Goal: Information Seeking & Learning: Find specific fact

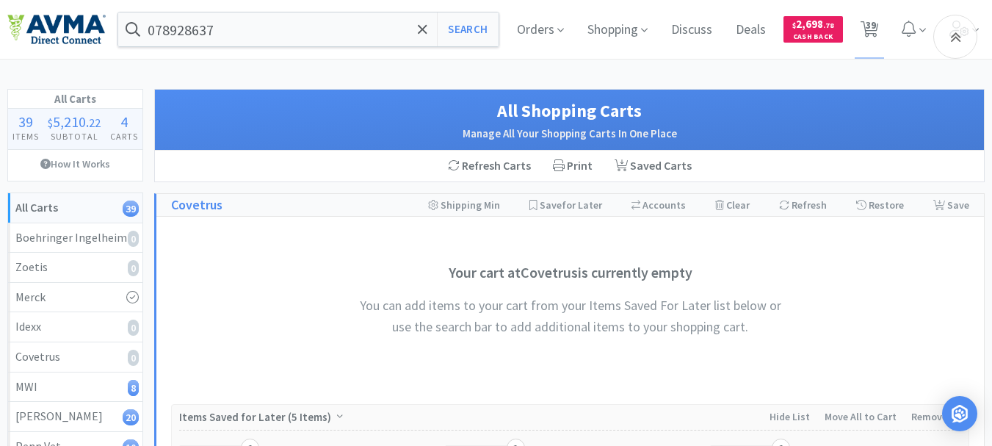
select select "4"
select select "1"
select select "5"
select select "2"
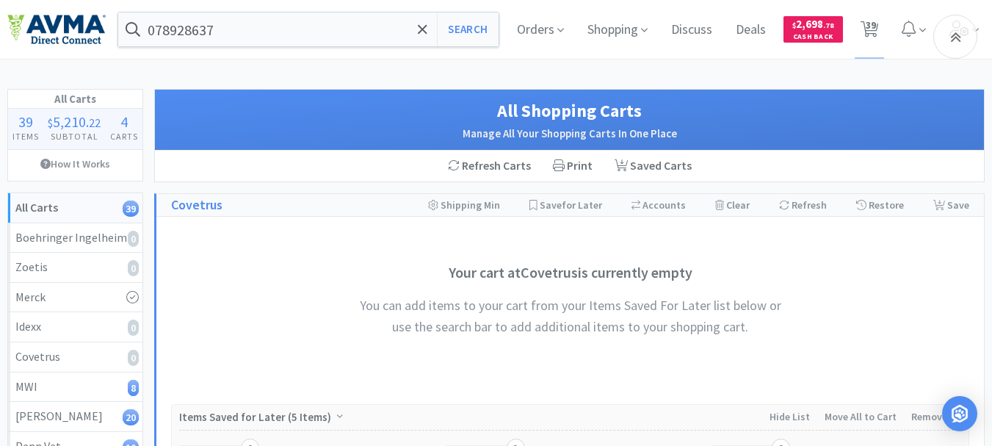
select select "5"
select select "2"
select select "1"
select select "8"
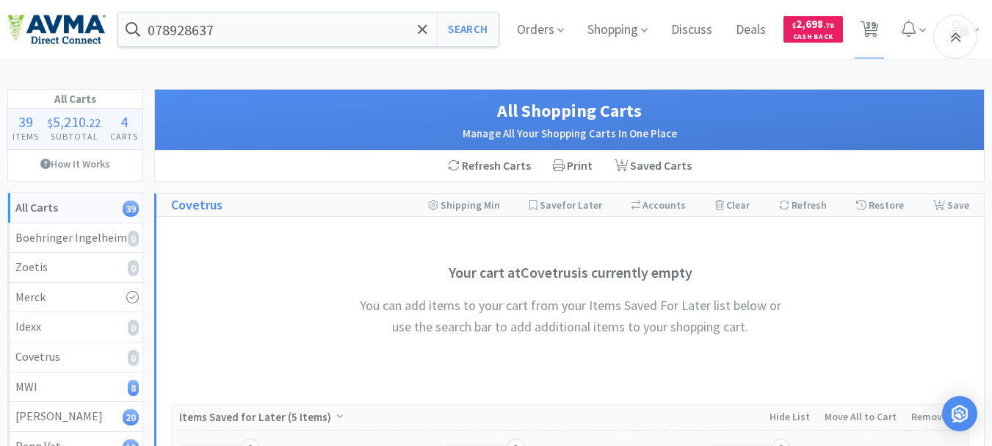
select select "2"
select select "17"
select select "11"
select select "2"
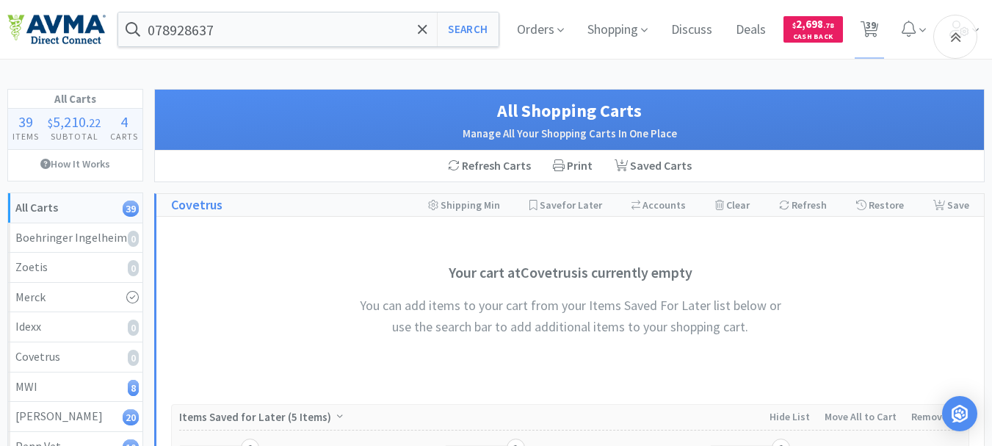
select select "1"
select select "4"
select select "1"
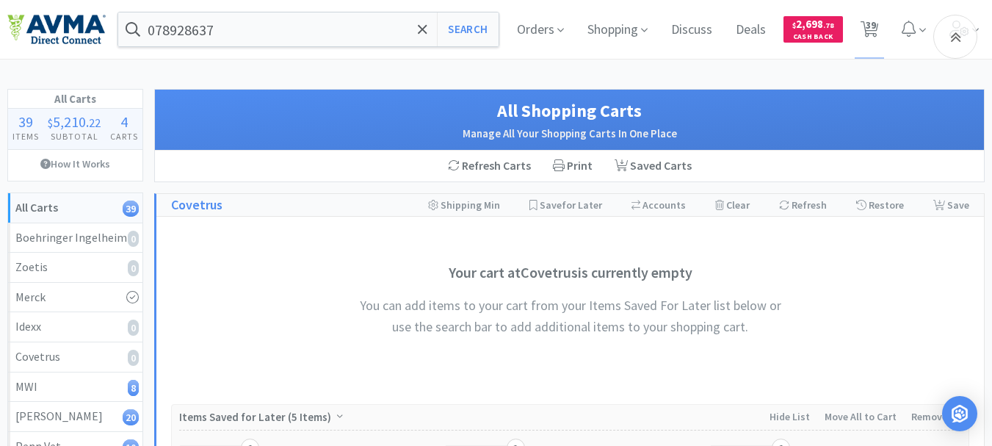
select select "1"
select select "7"
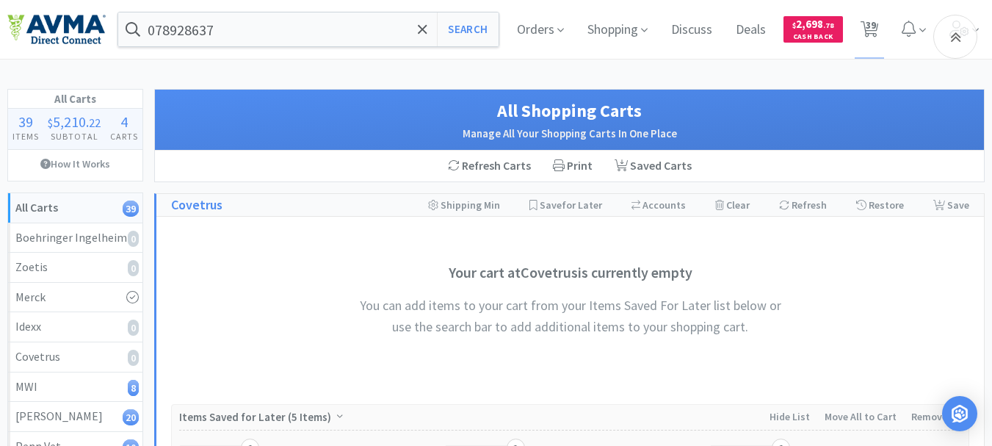
select select "1"
select select "45"
select select "2"
select select "3"
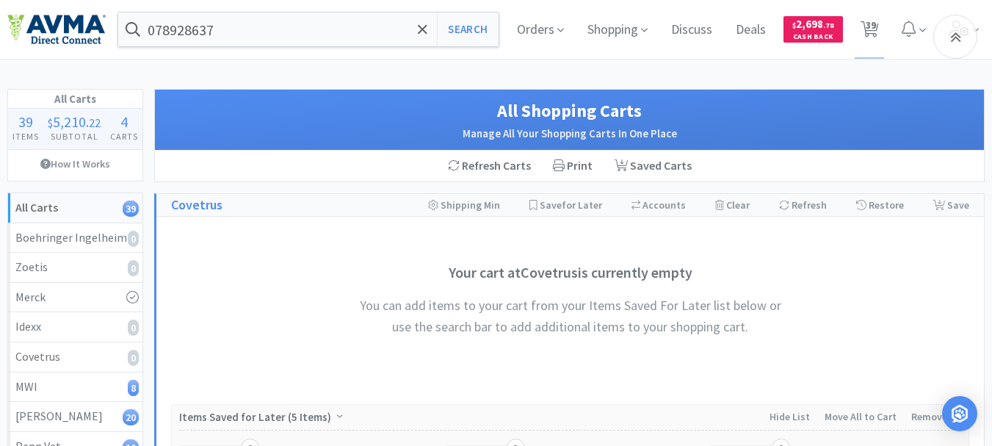
select select "1"
select select "3"
select select "2"
select select "3"
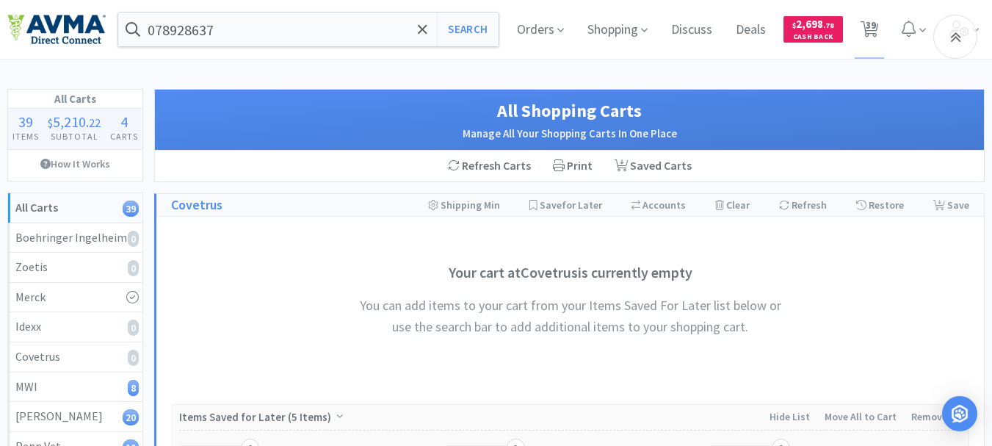
select select "1"
select select "60"
select select "1"
select select "12"
click at [271, 28] on input "078928637" at bounding box center [308, 29] width 380 height 34
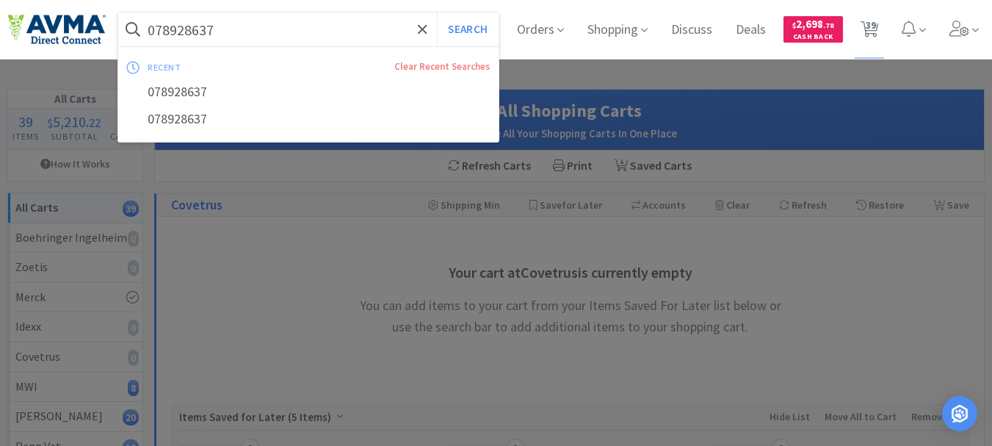
paste input "606073"
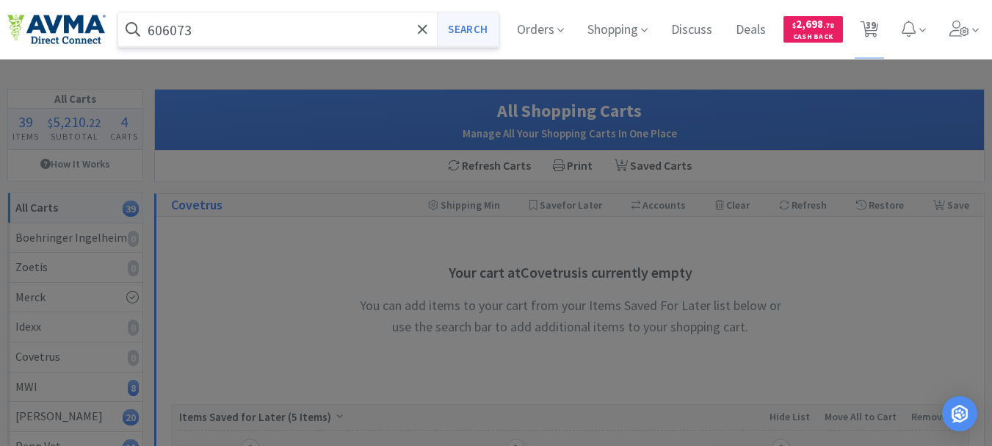
type input "606073"
click at [468, 30] on button "Search" at bounding box center [467, 29] width 61 height 34
select select "4"
select select "1"
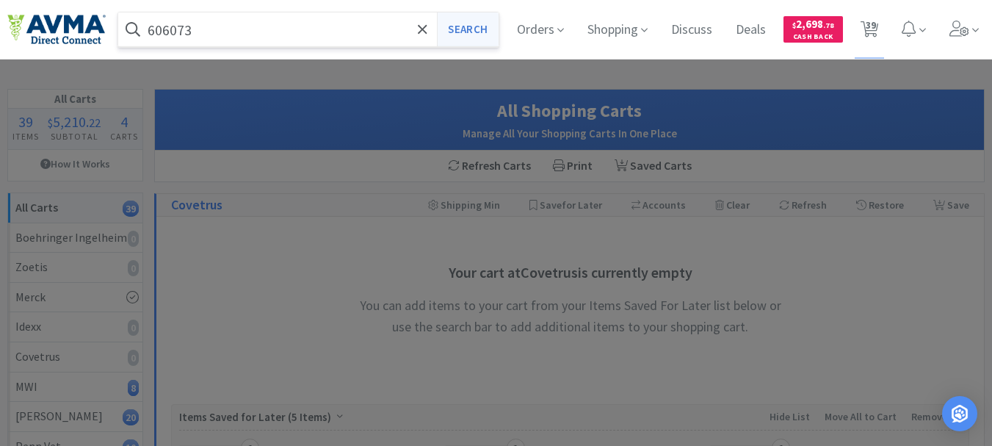
select select "5"
select select "2"
select select "5"
select select "2"
select select "1"
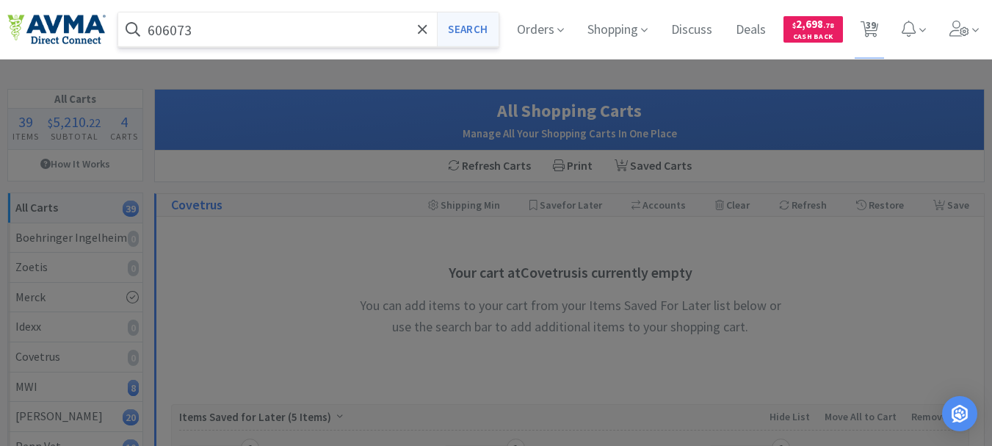
select select "1"
select select "8"
select select "2"
select select "17"
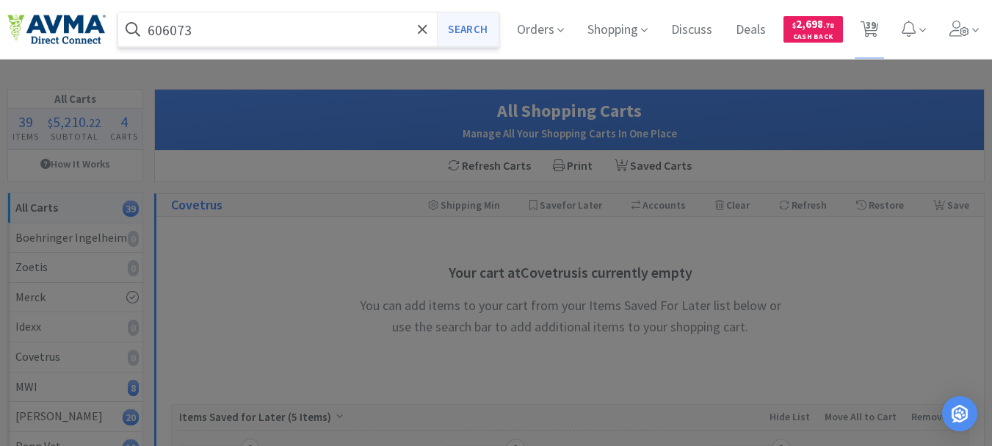
select select "11"
select select "2"
select select "1"
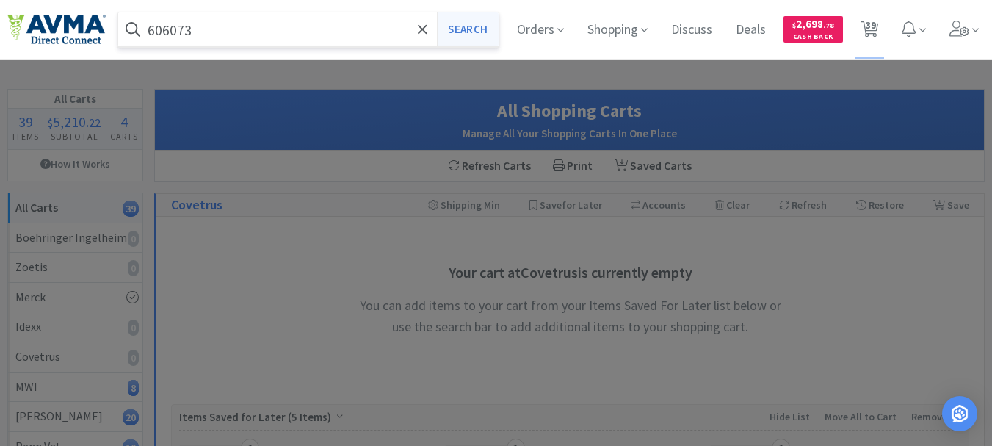
select select "4"
select select "1"
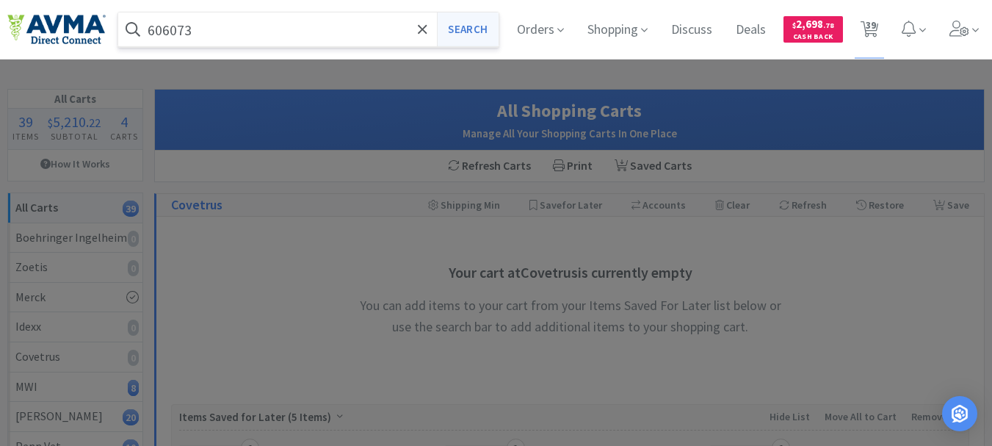
select select "1"
select select "7"
select select "1"
select select "45"
select select "2"
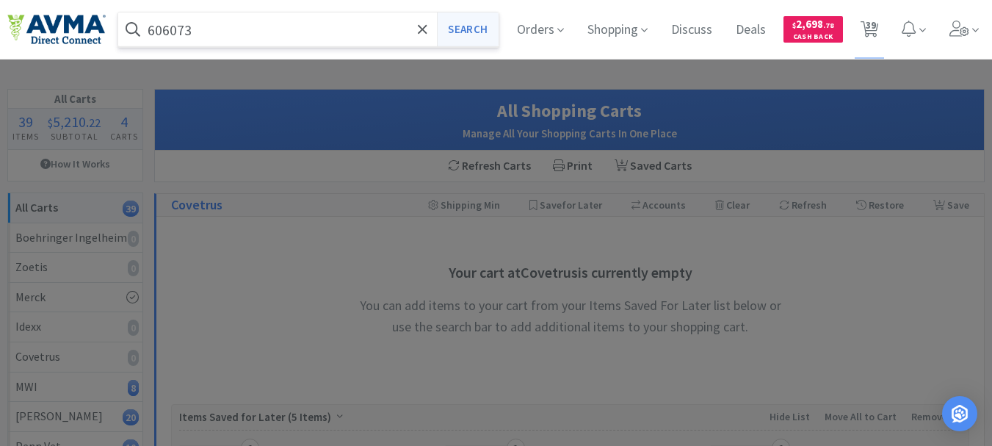
select select "2"
select select "3"
select select "1"
select select "3"
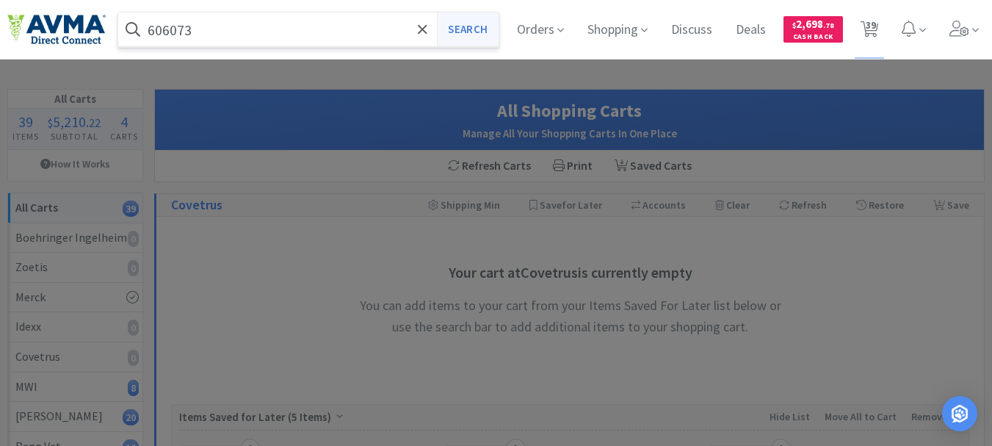
select select "2"
select select "3"
select select "1"
select select "60"
select select "1"
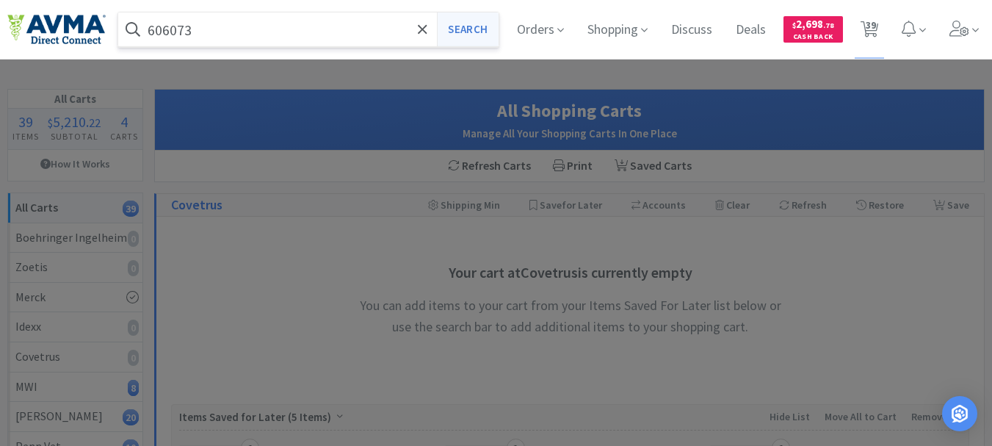
select select "12"
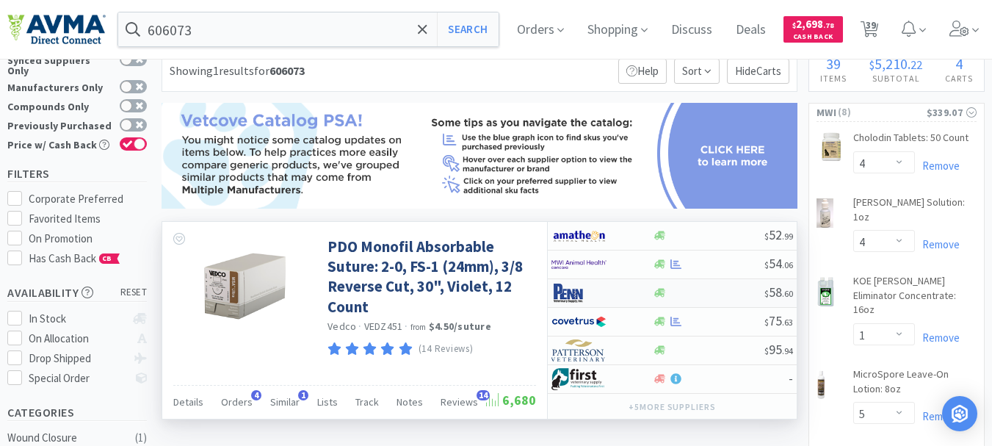
scroll to position [73, 0]
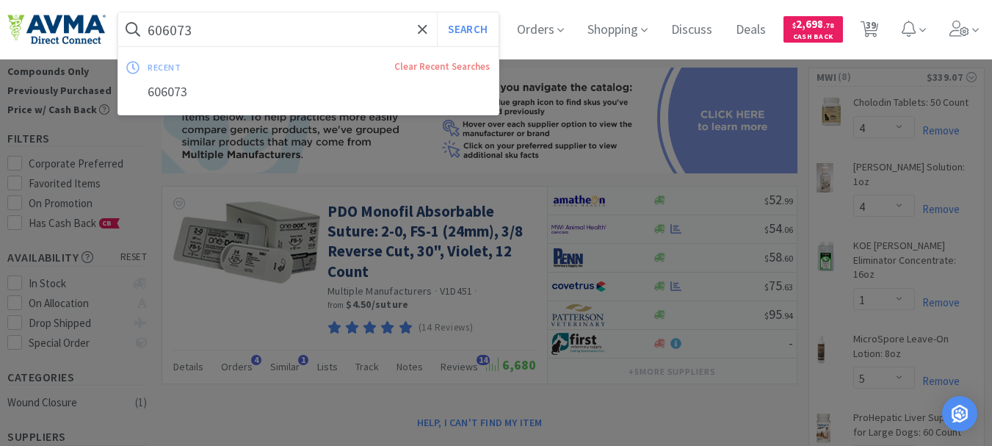
click at [242, 37] on input "606073" at bounding box center [308, 29] width 380 height 34
paste input "122425"
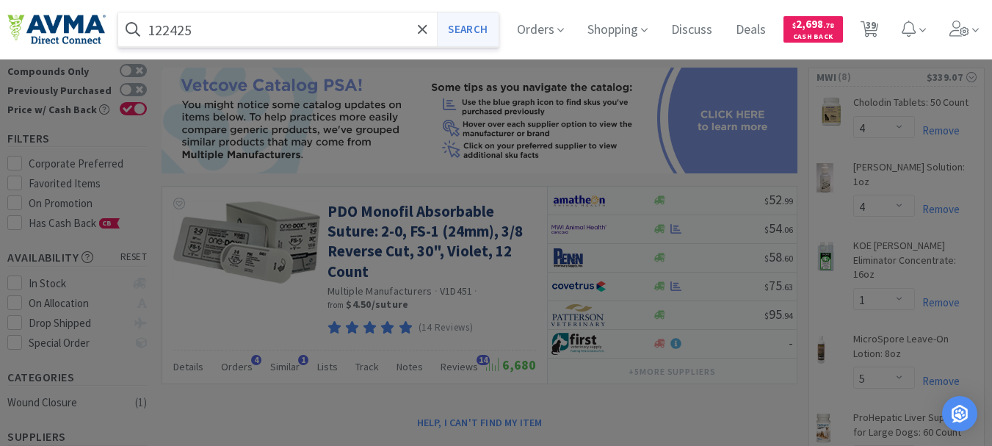
click at [479, 29] on button "Search" at bounding box center [467, 29] width 61 height 34
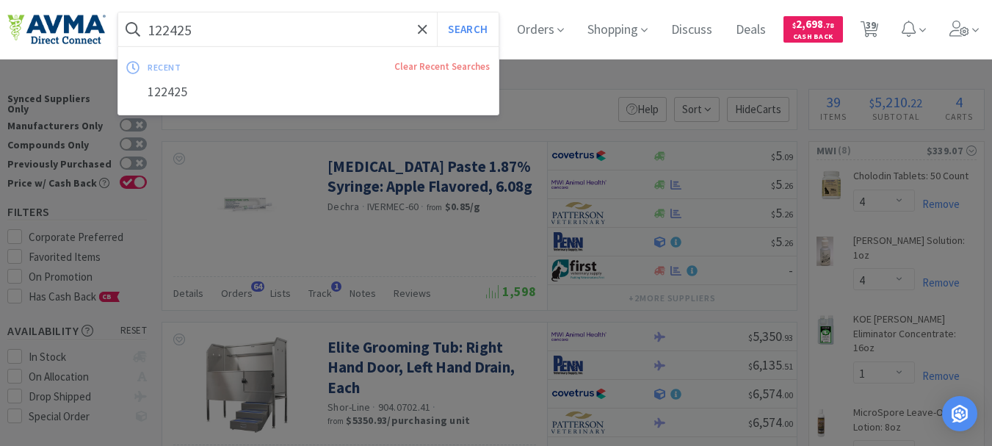
click at [288, 30] on input "122425" at bounding box center [308, 29] width 380 height 34
paste input "061031"
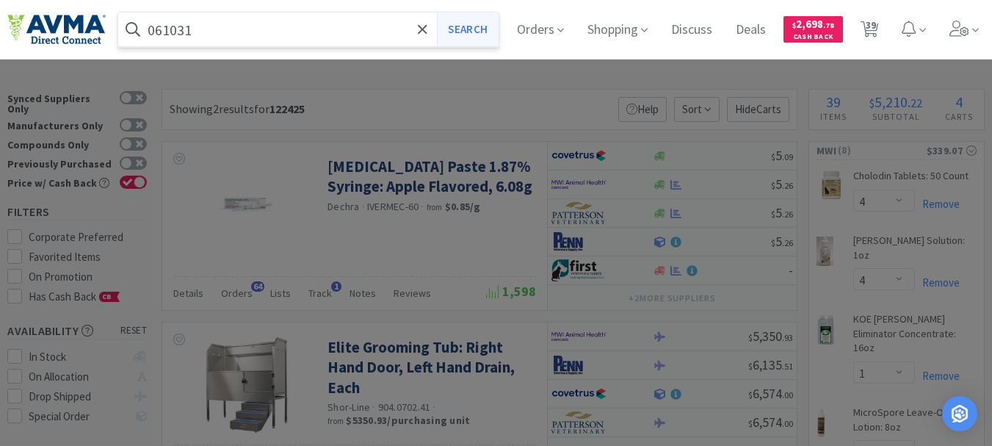
type input "061031"
click at [466, 30] on button "Search" at bounding box center [467, 29] width 61 height 34
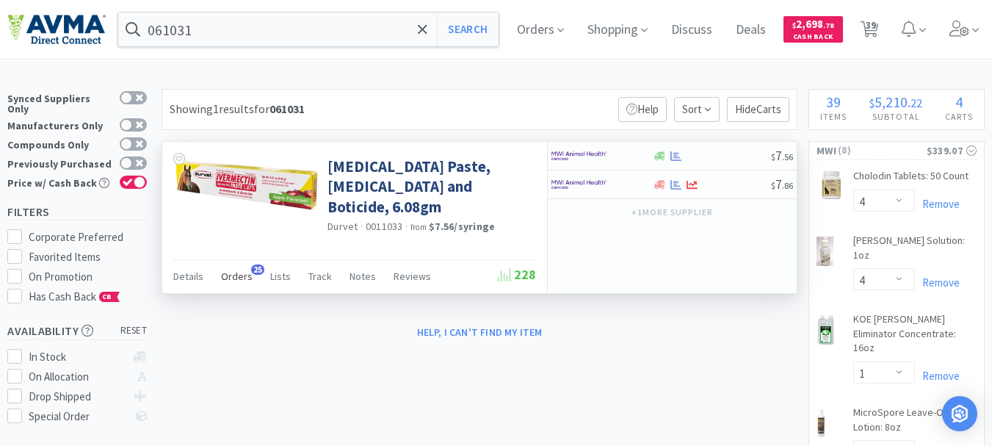
click at [233, 272] on span "Orders" at bounding box center [237, 275] width 32 height 13
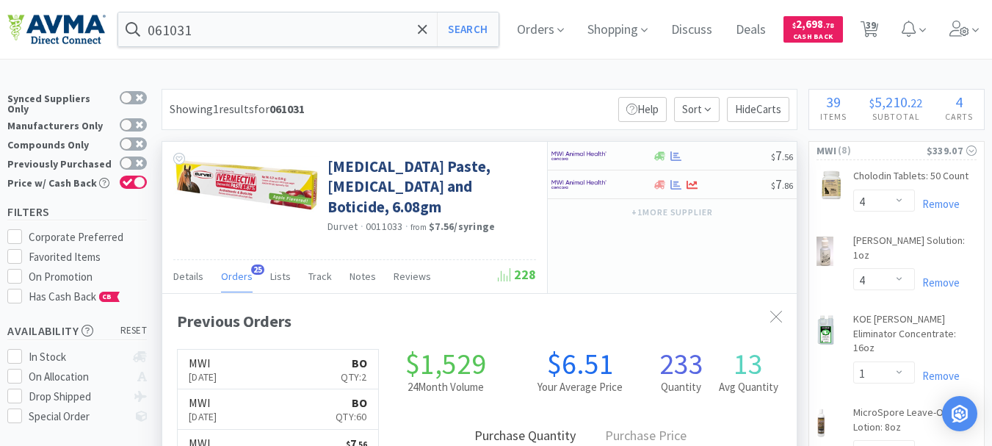
click at [659, 277] on div "$ 7 . 56 $ 7 . 86 + 1 more supplier" at bounding box center [672, 217] width 250 height 151
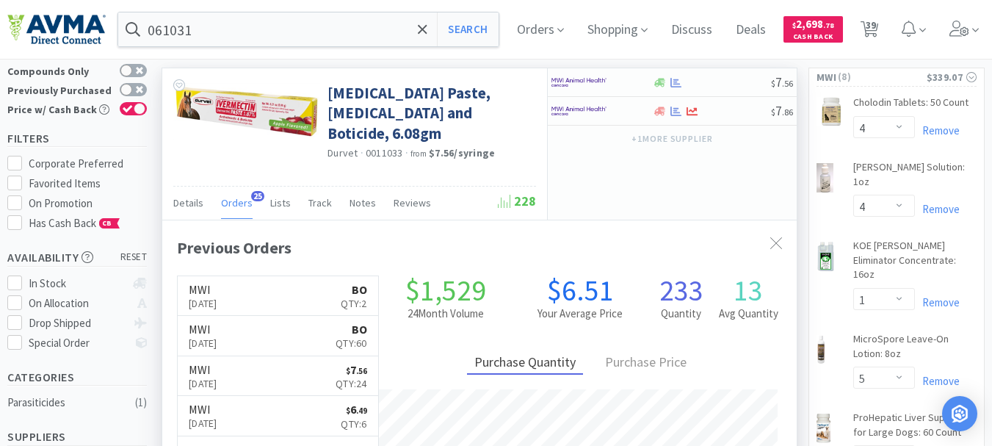
click at [640, 223] on div "Previous Orders MWI Aug 22nd, 2025 BO Qty: 2 MWI Aug 22nd, 2025 BO Qty: 60 MWI …" at bounding box center [479, 416] width 634 height 393
click at [584, 109] on img at bounding box center [578, 111] width 55 height 22
select select "1"
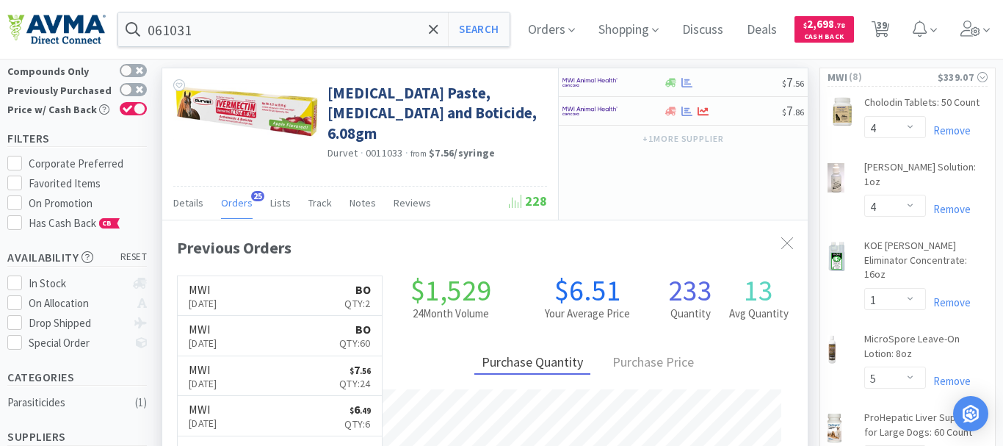
scroll to position [733730, 733489]
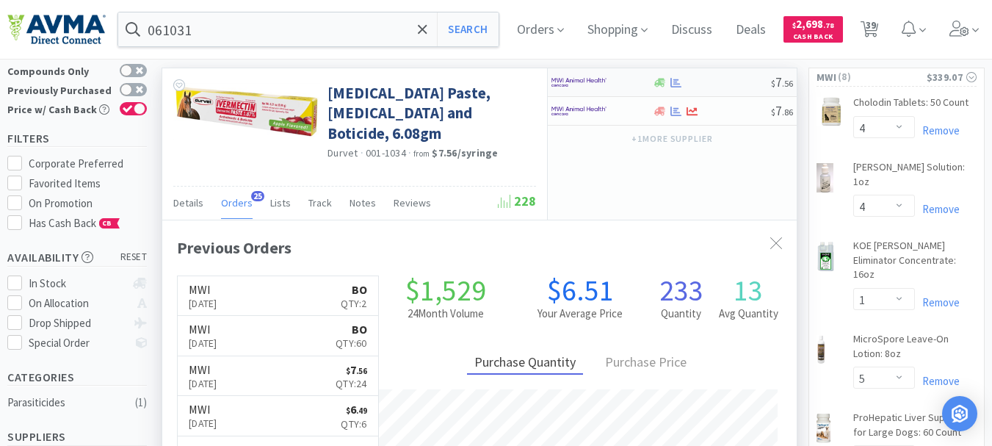
click at [588, 81] on img at bounding box center [578, 82] width 55 height 22
select select "1"
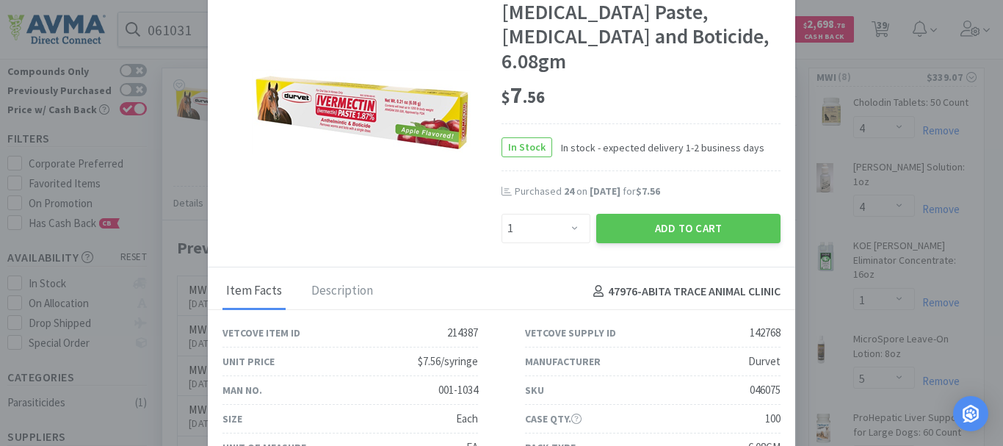
click at [692, 80] on div "$ 7 . 56" at bounding box center [640, 95] width 279 height 31
click at [732, 80] on div "$ 7 . 56" at bounding box center [640, 95] width 279 height 31
drag, startPoint x: 477, startPoint y: 369, endPoint x: 431, endPoint y: 366, distance: 46.3
click at [431, 376] on div "Man No. 001-1034" at bounding box center [350, 390] width 302 height 29
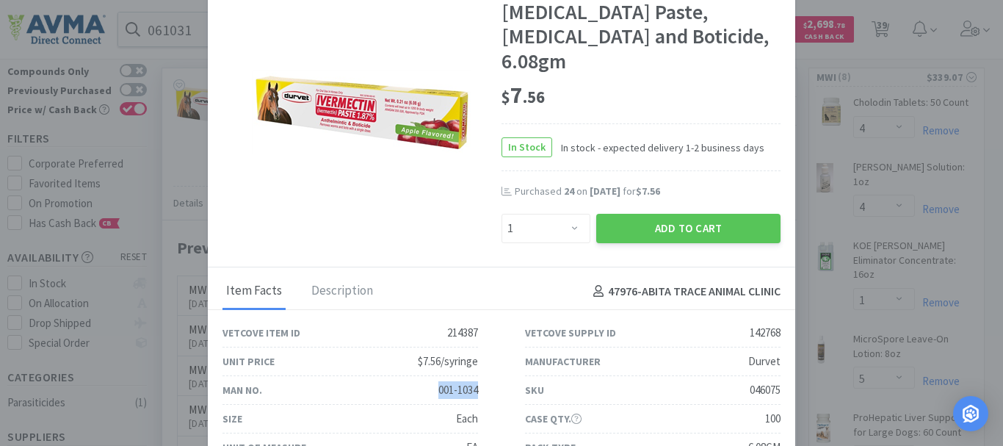
copy div "001-1034"
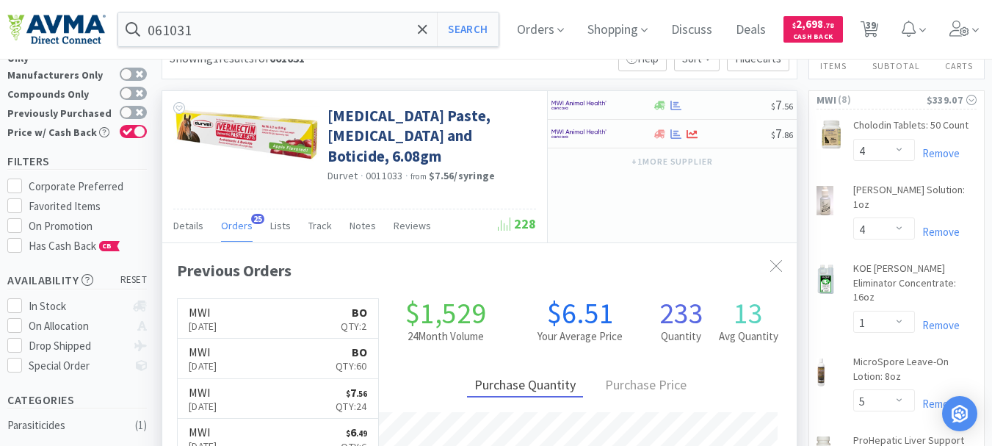
scroll to position [0, 0]
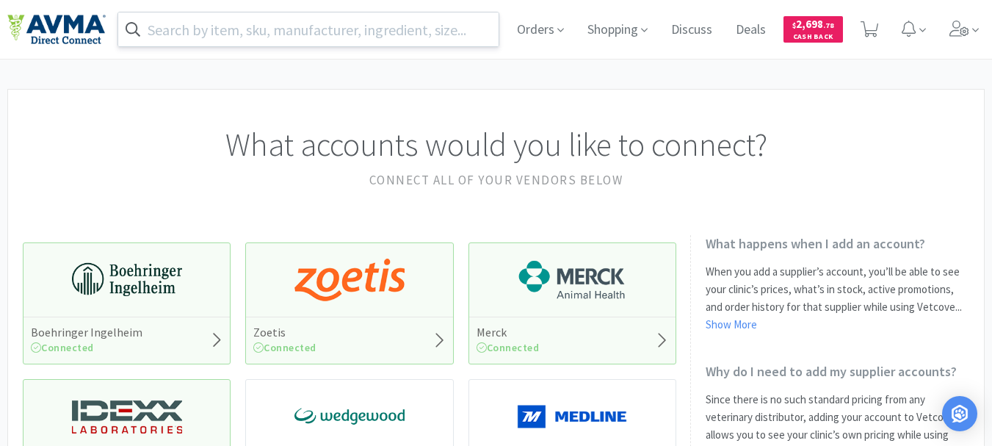
click at [272, 35] on input "text" at bounding box center [308, 29] width 380 height 34
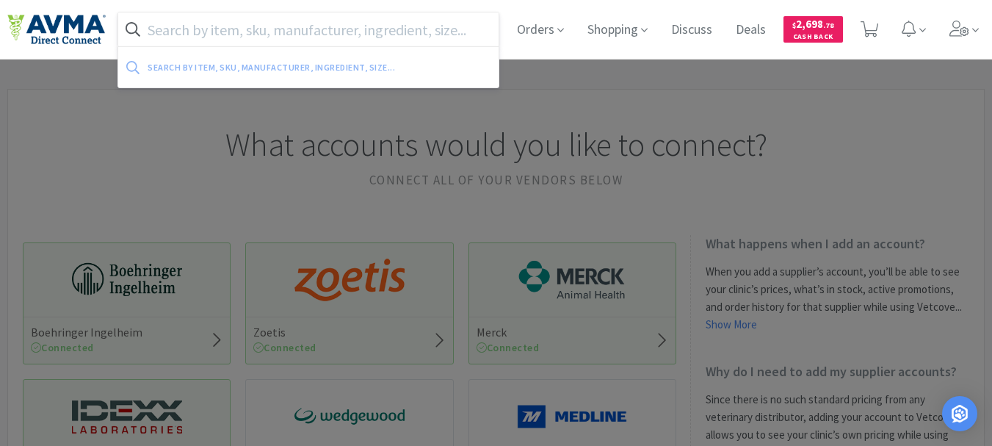
paste input "001-1034"
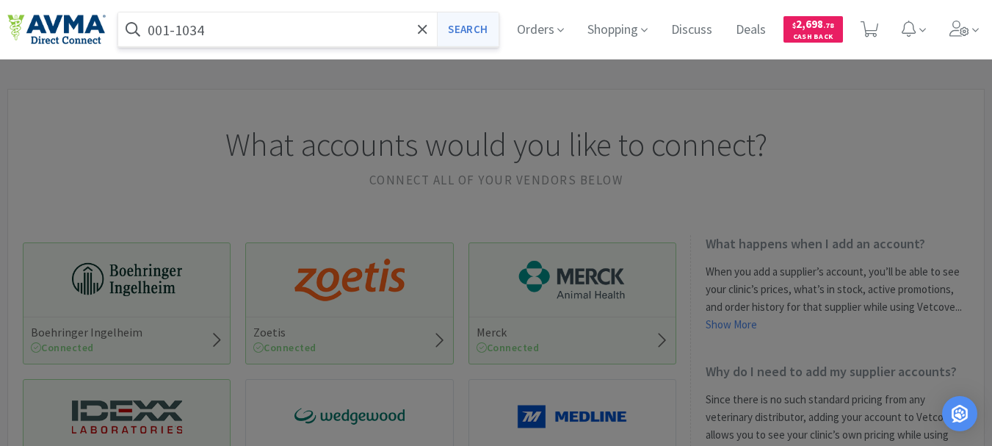
type input "001-1034"
click at [470, 29] on button "Search" at bounding box center [467, 29] width 61 height 34
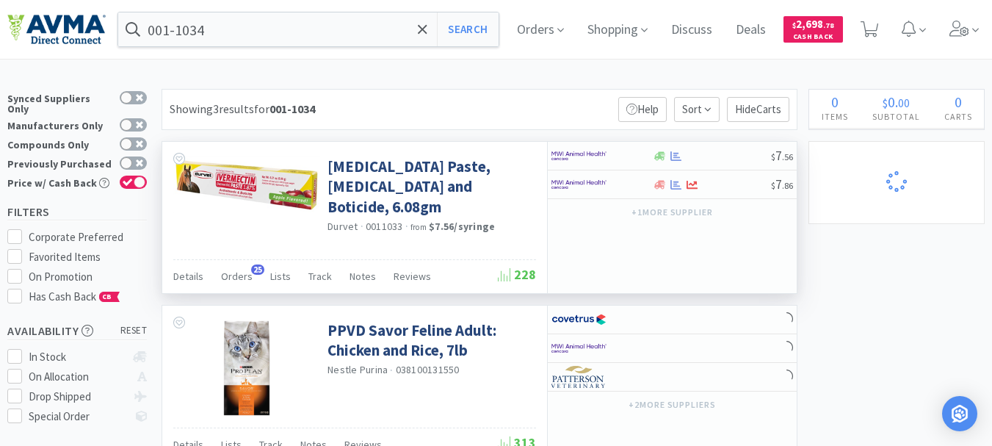
select select "4"
select select "1"
select select "5"
select select "2"
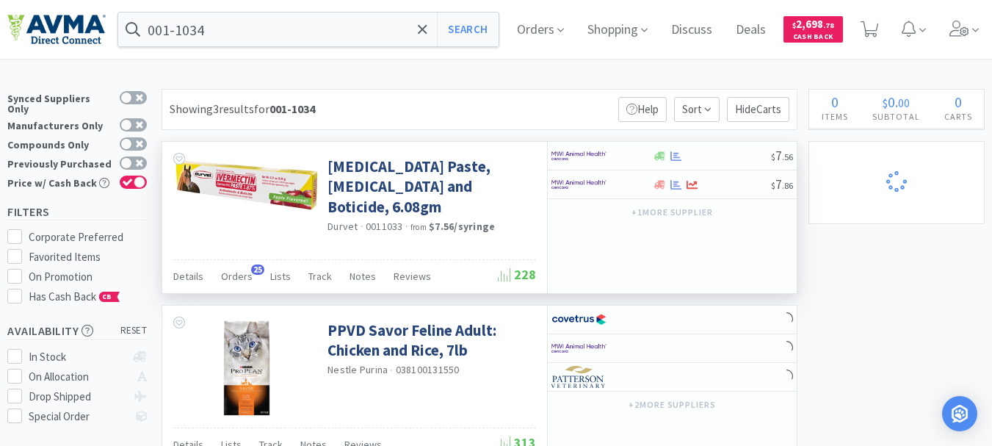
select select "5"
select select "2"
select select "1"
select select "8"
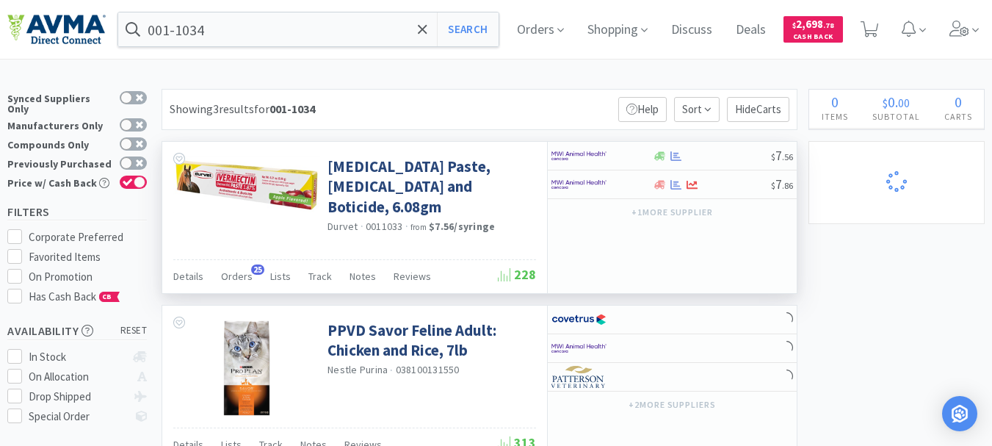
select select "2"
select select "17"
select select "11"
select select "2"
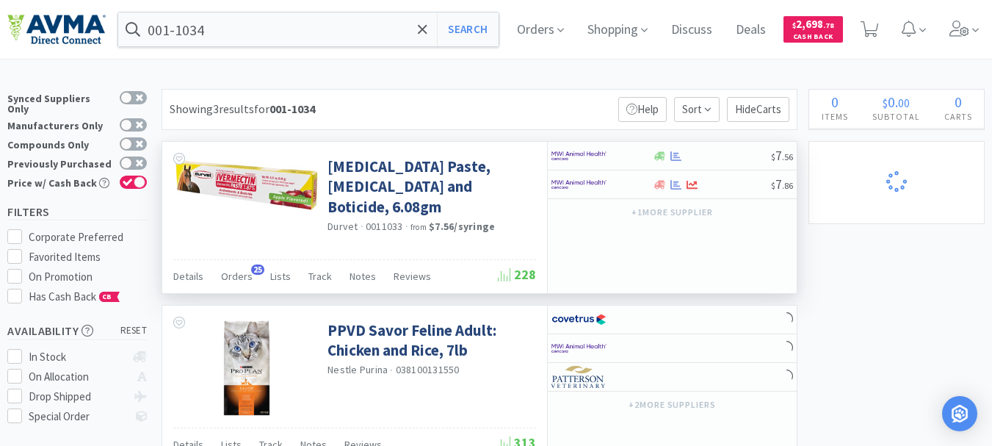
select select "1"
select select "4"
select select "1"
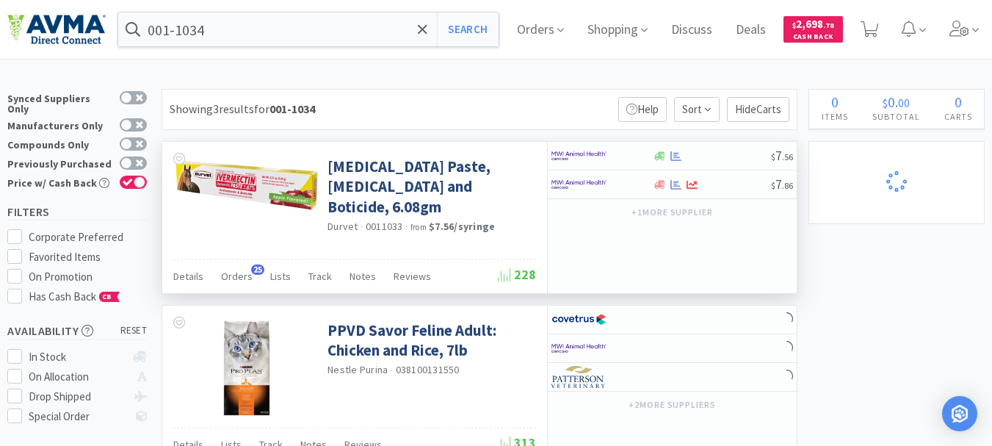
select select "1"
select select "7"
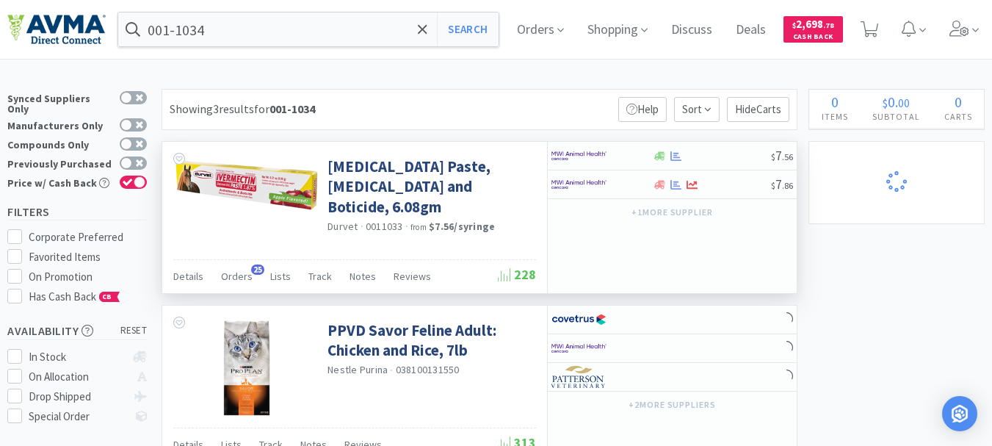
select select "1"
select select "45"
select select "2"
select select "3"
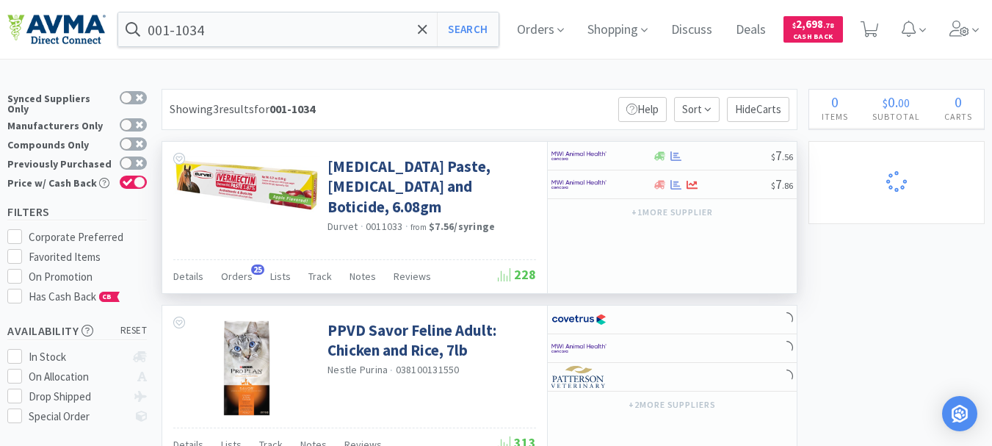
select select "1"
select select "3"
select select "2"
select select "3"
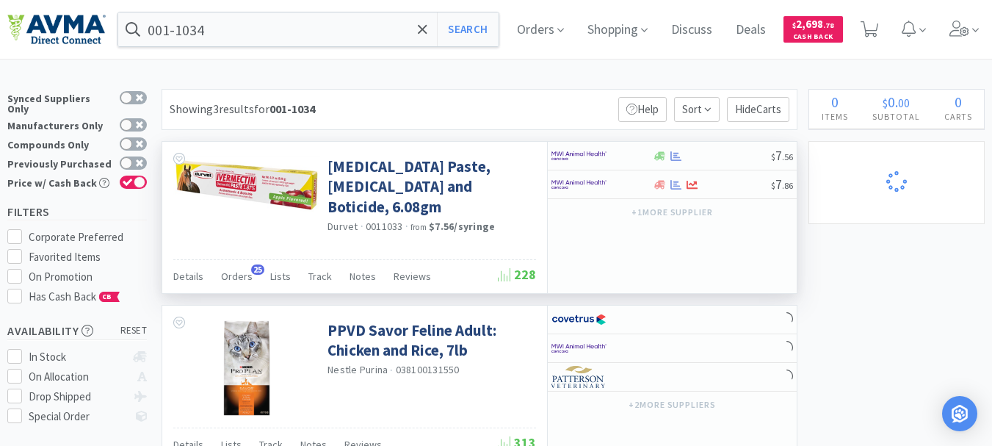
select select "1"
select select "60"
select select "1"
select select "12"
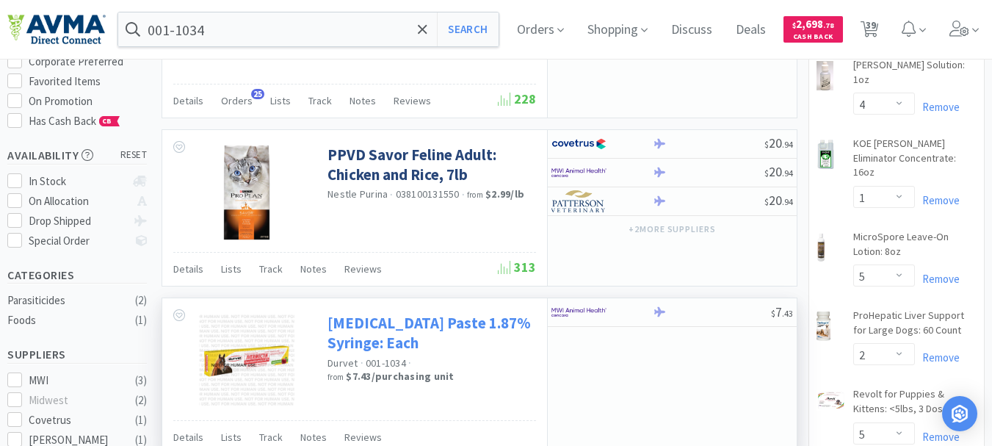
scroll to position [220, 0]
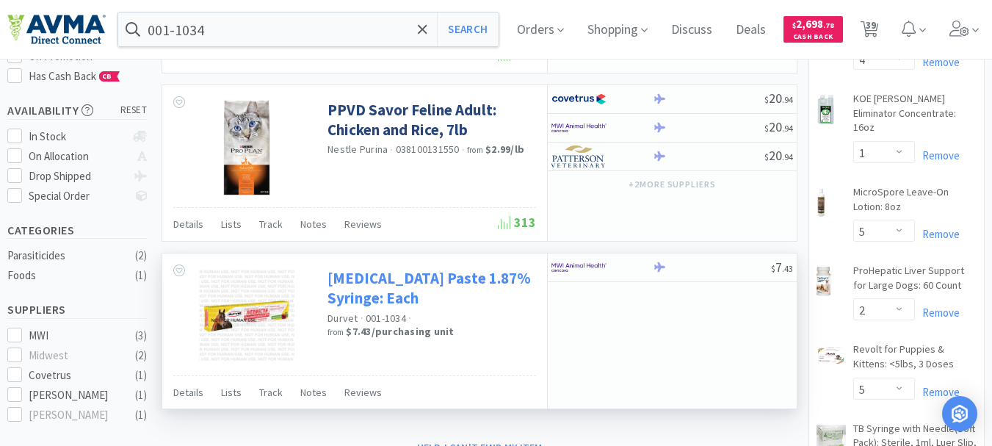
click at [377, 298] on link "[MEDICAL_DATA] Paste 1.87% Syringe: Each" at bounding box center [429, 288] width 205 height 40
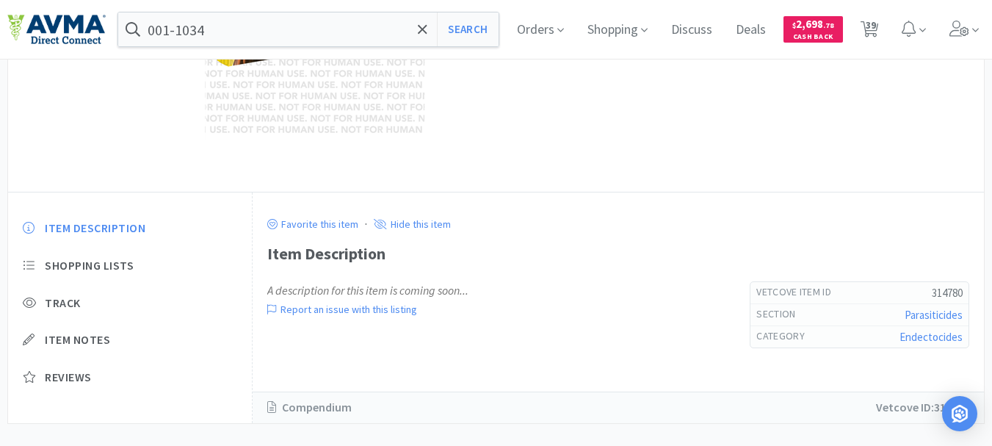
scroll to position [284, 0]
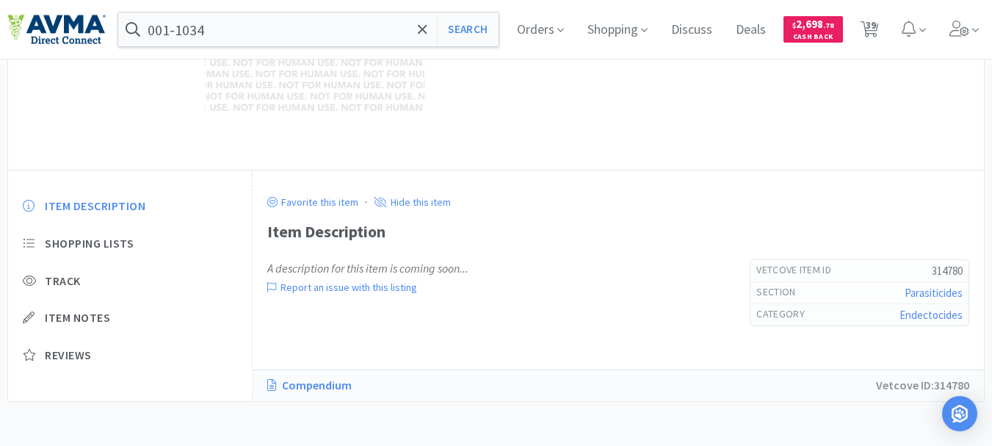
click at [296, 385] on link "Compendium" at bounding box center [316, 385] width 99 height 19
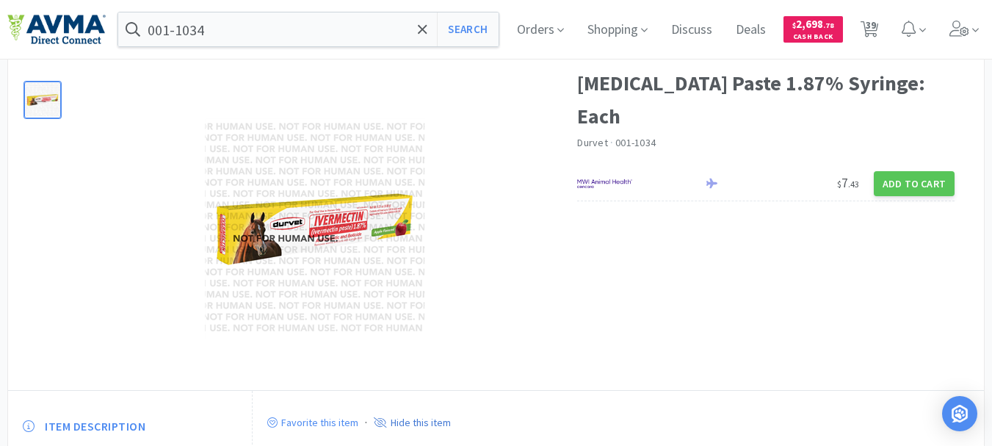
scroll to position [0, 0]
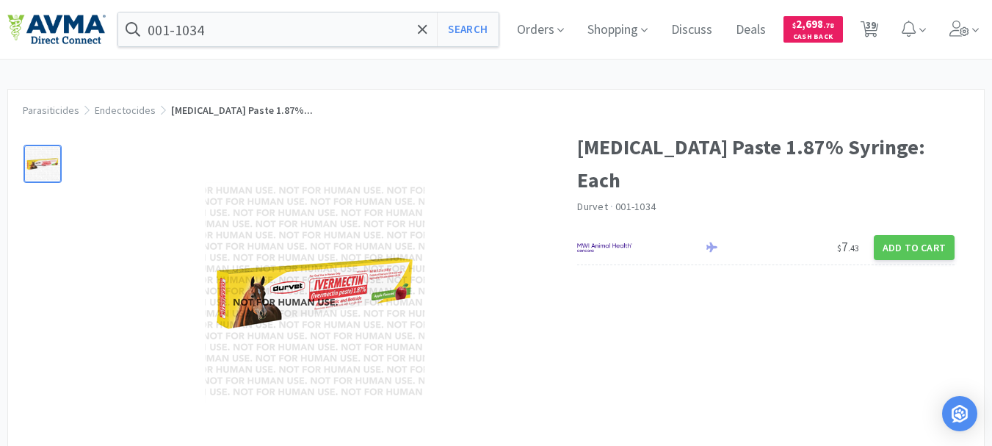
select select "4"
select select "1"
select select "5"
select select "2"
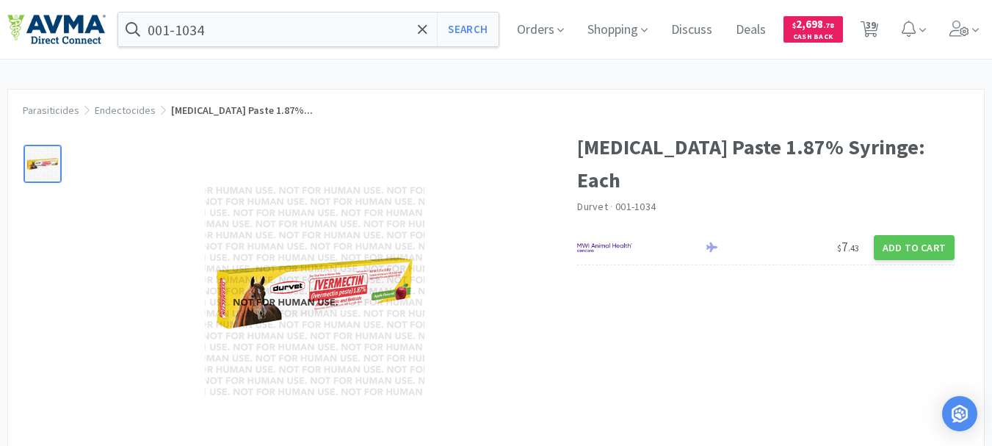
select select "5"
select select "2"
select select "1"
select select "8"
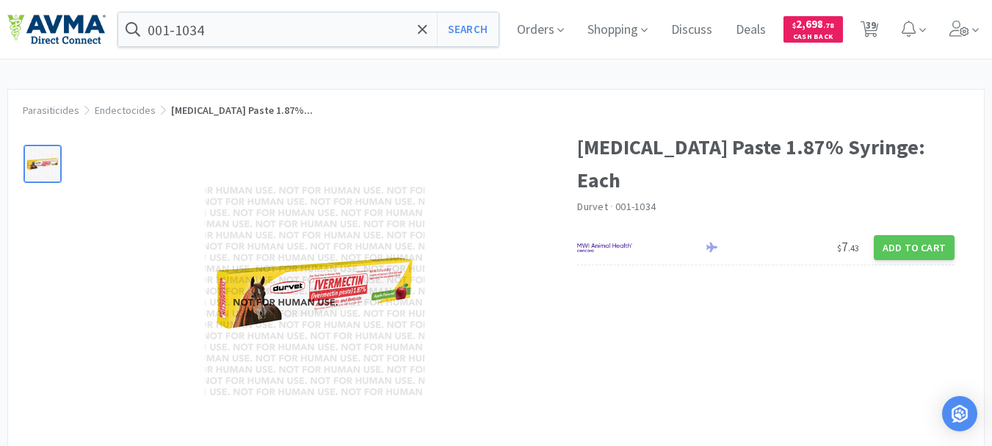
select select "2"
select select "17"
select select "11"
select select "2"
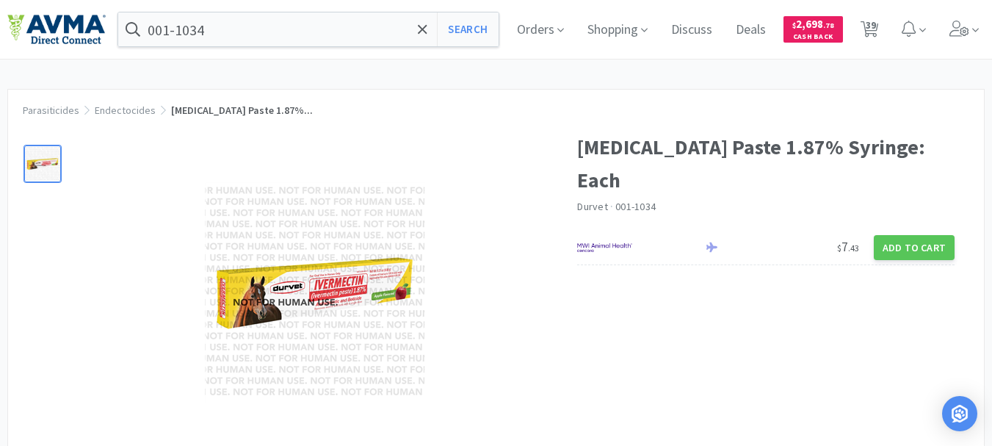
select select "1"
select select "4"
select select "1"
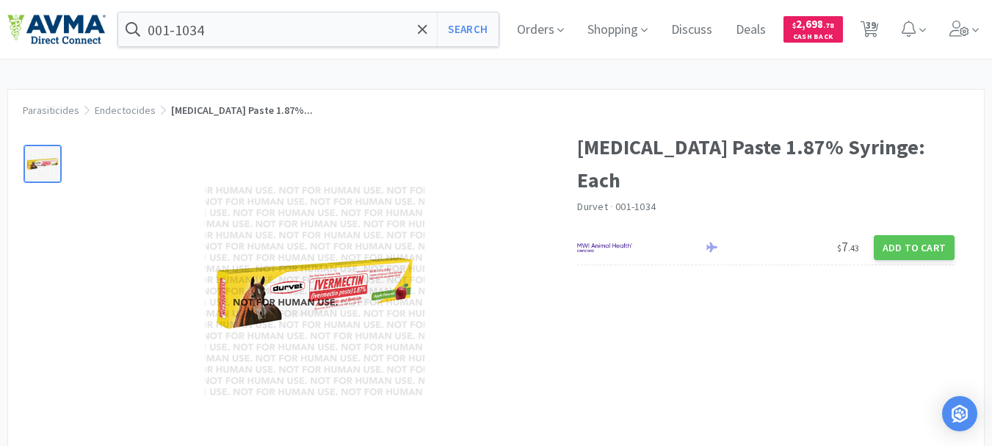
select select "1"
select select "7"
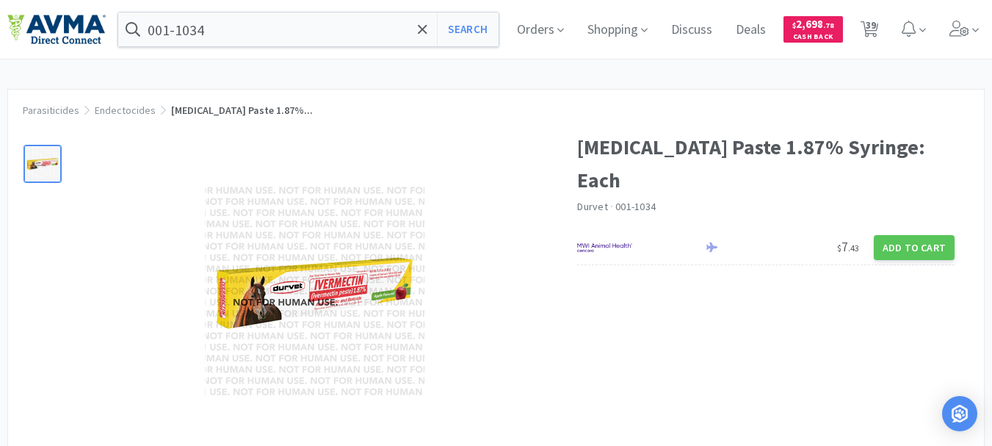
select select "1"
select select "45"
select select "2"
select select "3"
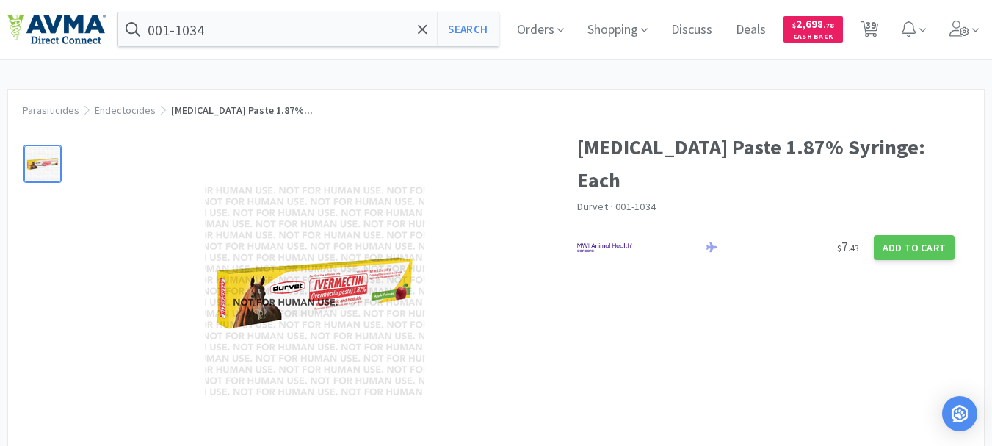
select select "1"
select select "3"
select select "2"
select select "3"
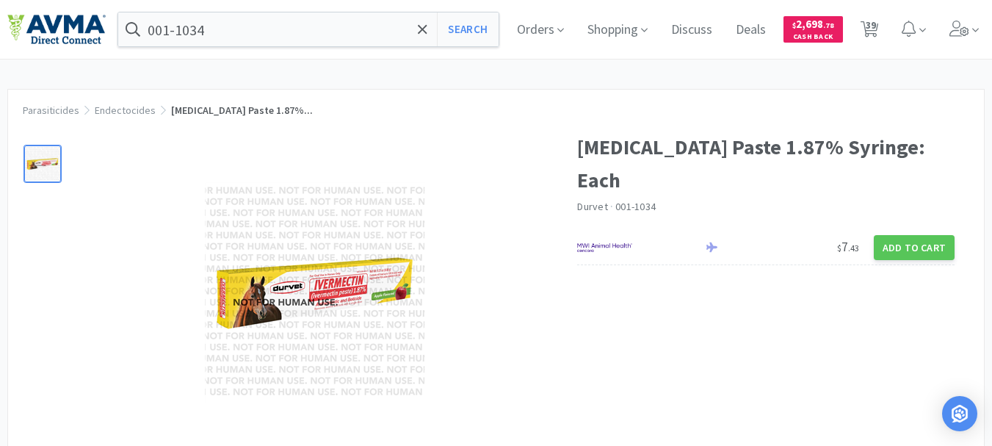
select select "1"
select select "60"
select select "1"
select select "12"
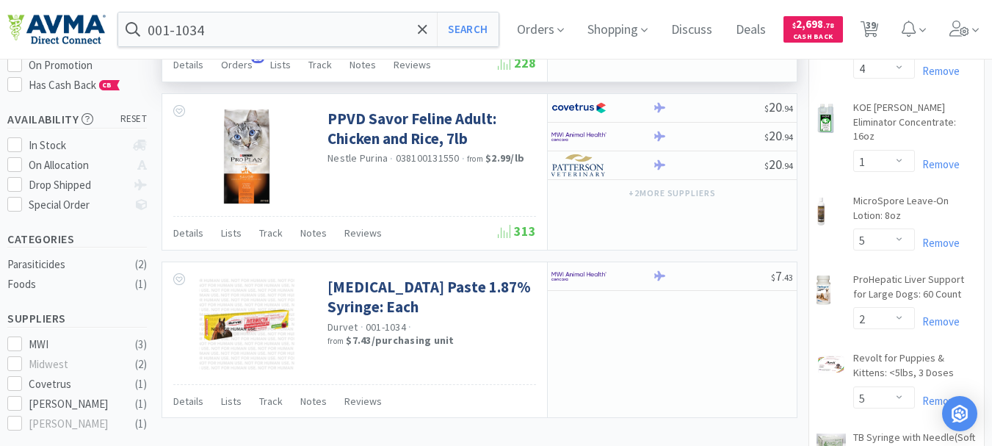
scroll to position [220, 0]
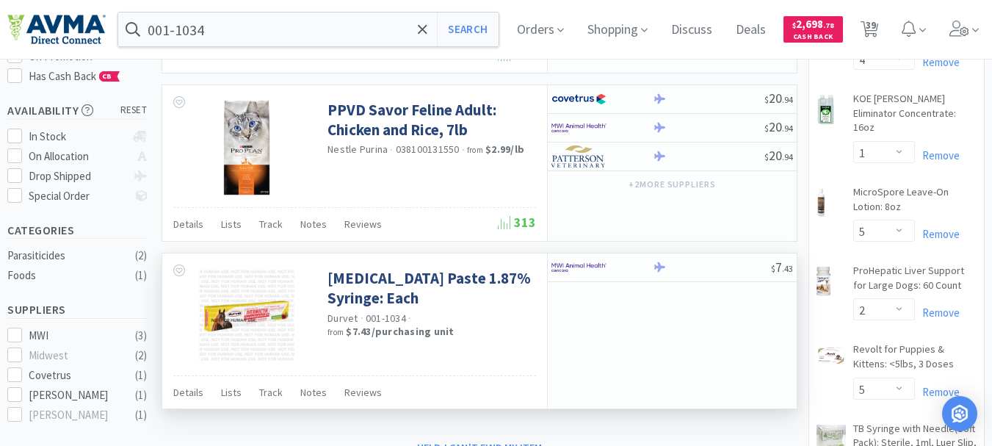
click at [261, 320] on img at bounding box center [246, 315] width 95 height 95
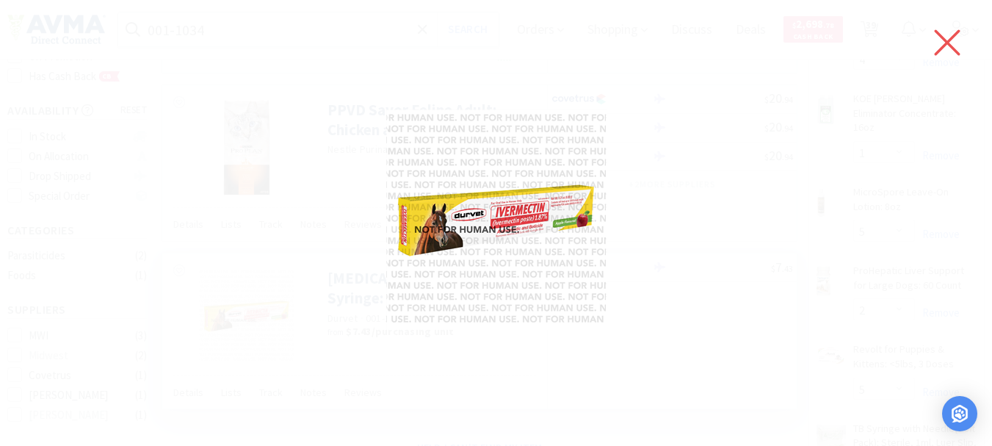
click at [937, 43] on icon at bounding box center [947, 42] width 31 height 41
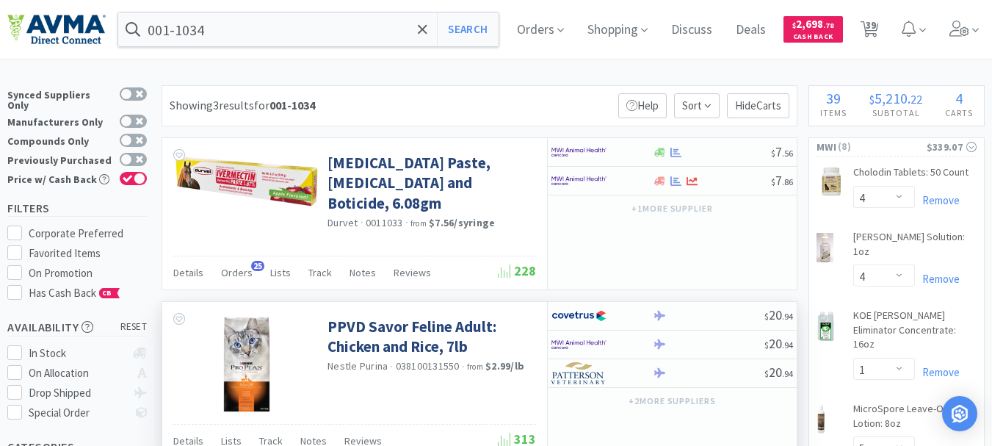
scroll to position [0, 0]
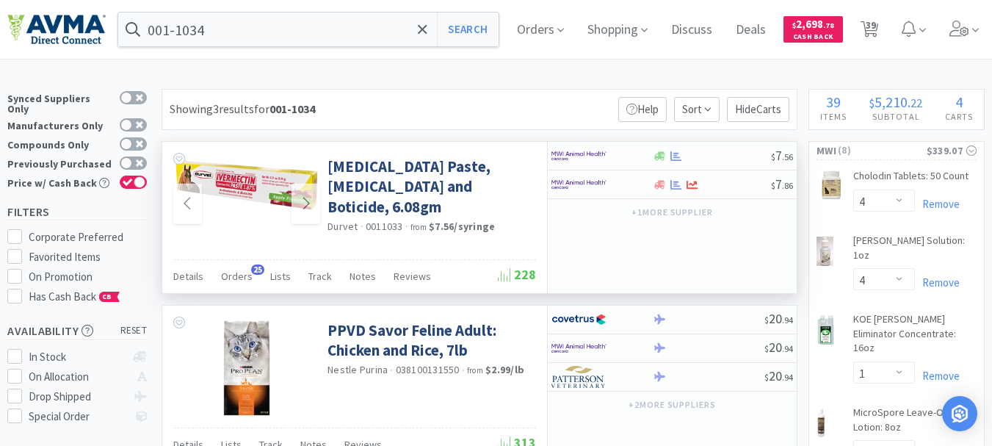
click at [241, 181] on img at bounding box center [246, 184] width 147 height 57
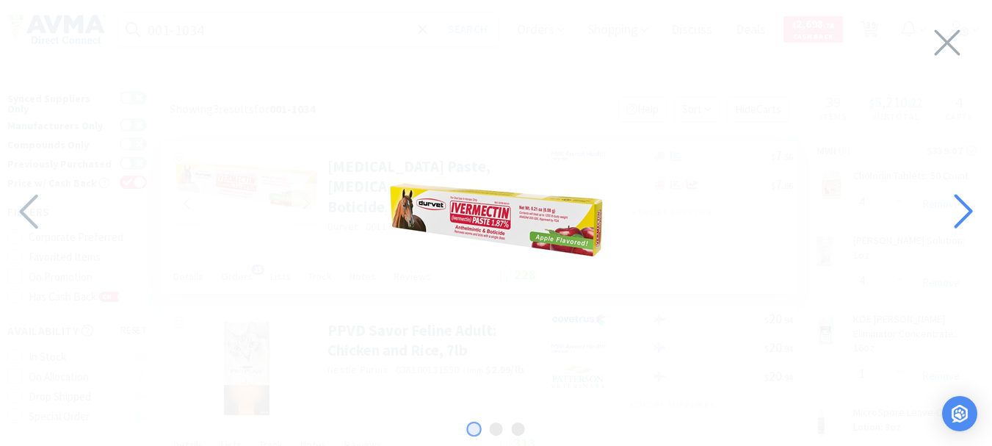
click at [959, 205] on icon at bounding box center [962, 211] width 32 height 50
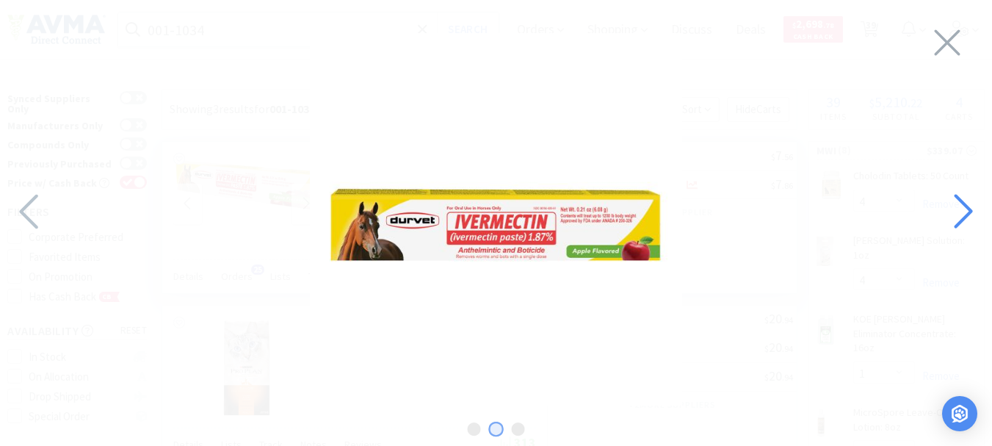
click at [959, 207] on icon at bounding box center [962, 211] width 32 height 50
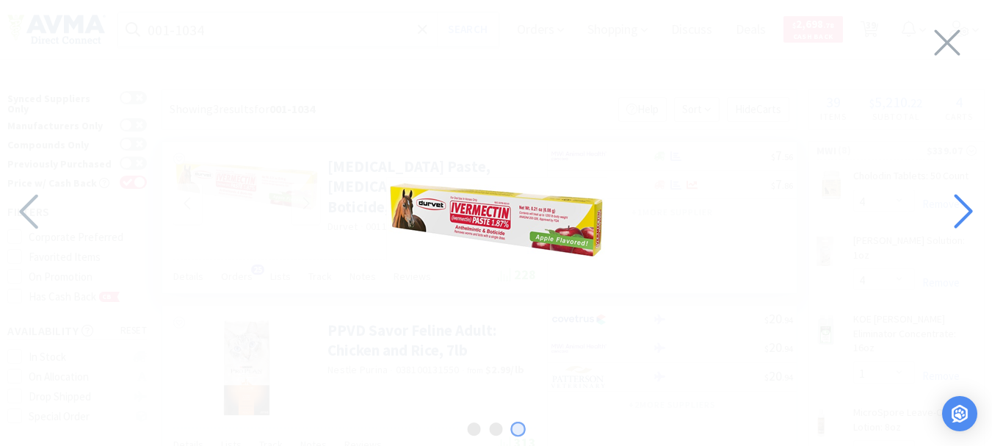
click at [959, 207] on icon at bounding box center [962, 211] width 32 height 50
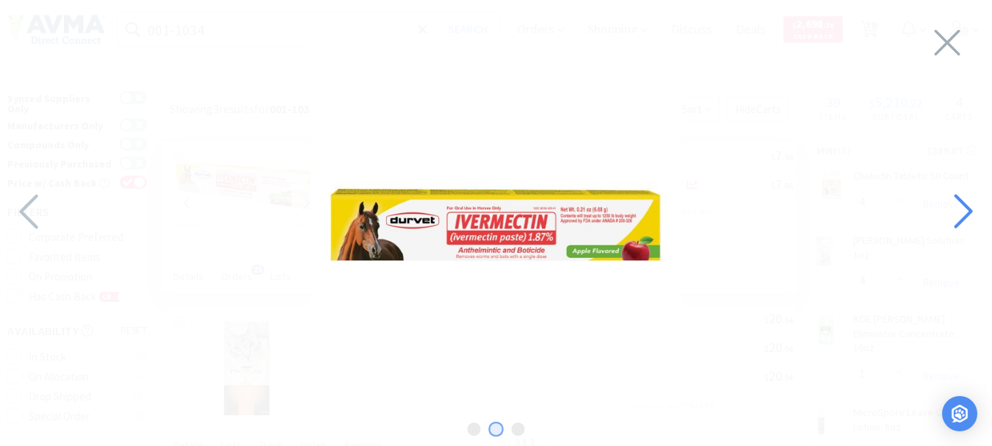
click at [959, 207] on icon at bounding box center [962, 211] width 32 height 50
